Goal: Task Accomplishment & Management: Use online tool/utility

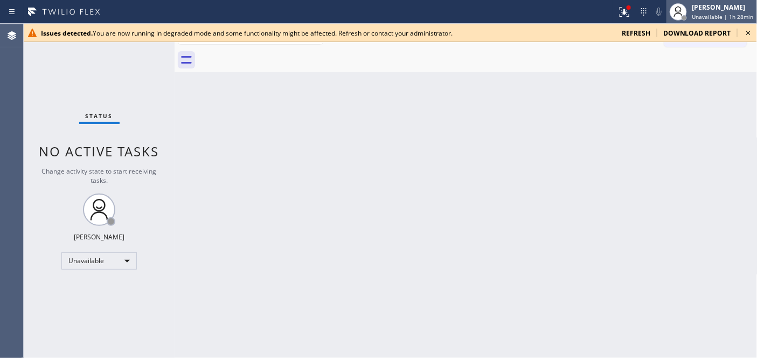
click at [724, 14] on span "Unavailable | 1h 28min" at bounding box center [722, 17] width 61 height 8
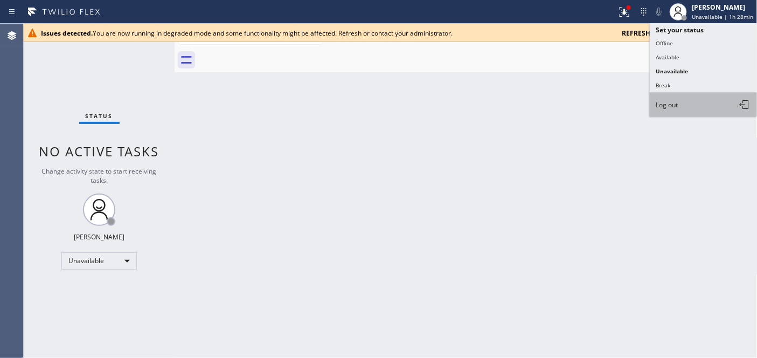
click at [690, 105] on button "Log out" at bounding box center [704, 105] width 108 height 24
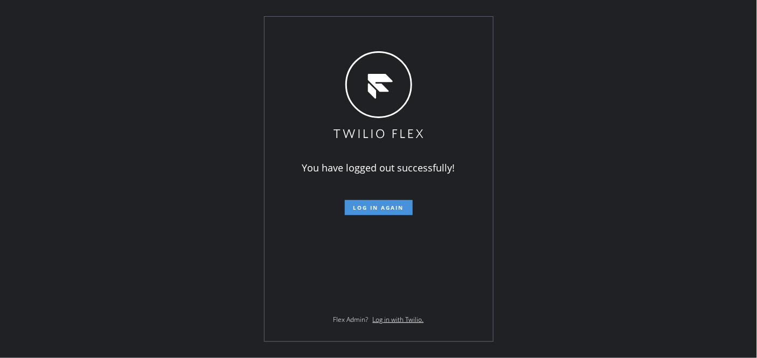
click at [374, 206] on span "Log in again" at bounding box center [378, 208] width 51 height 8
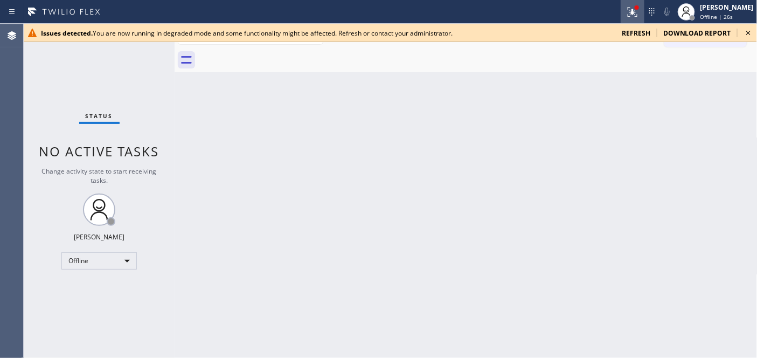
click at [629, 13] on icon at bounding box center [631, 11] width 6 height 8
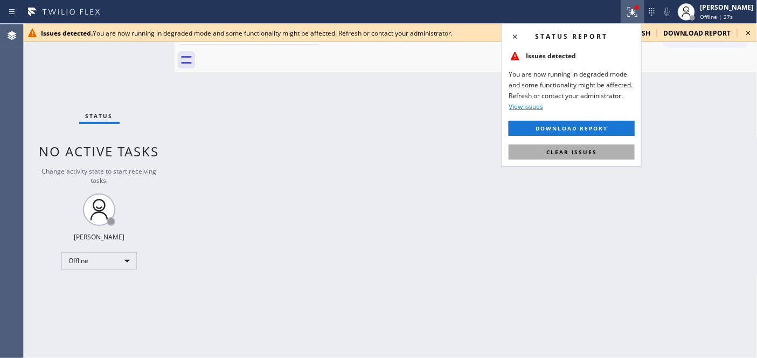
click at [546, 147] on button "Clear issues" at bounding box center [571, 151] width 126 height 15
